Goal: Participate in discussion: Engage in conversation with other users on a specific topic

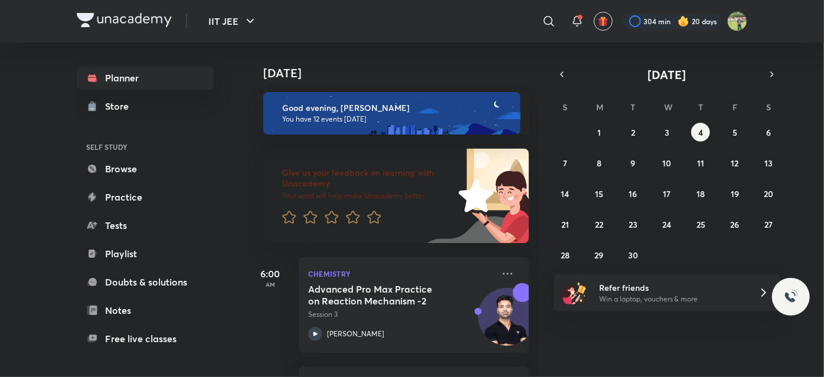
scroll to position [1200, 0]
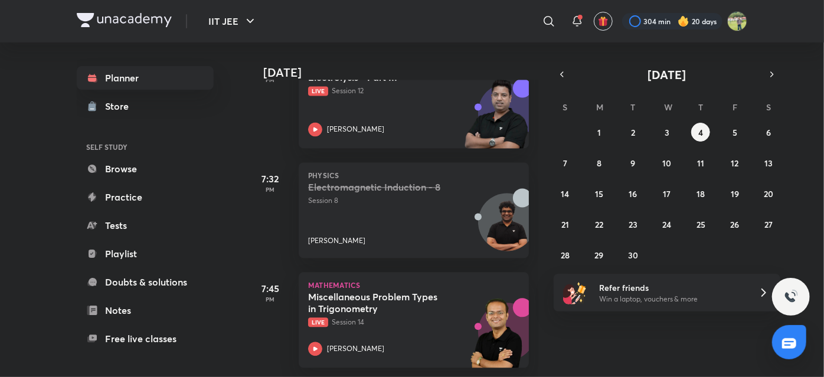
click at [148, 24] on img at bounding box center [124, 20] width 95 height 14
